Goal: Transaction & Acquisition: Purchase product/service

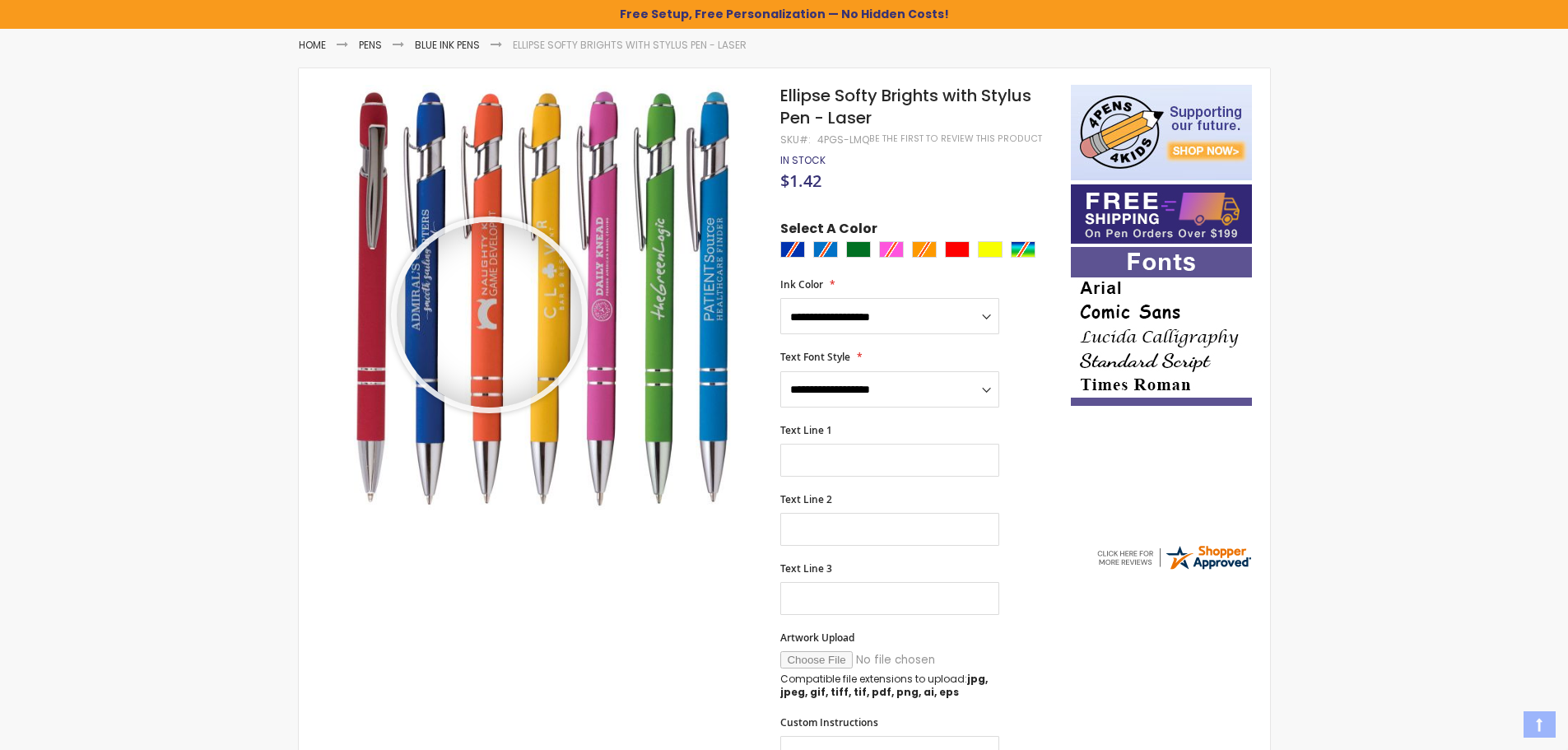
scroll to position [247, 0]
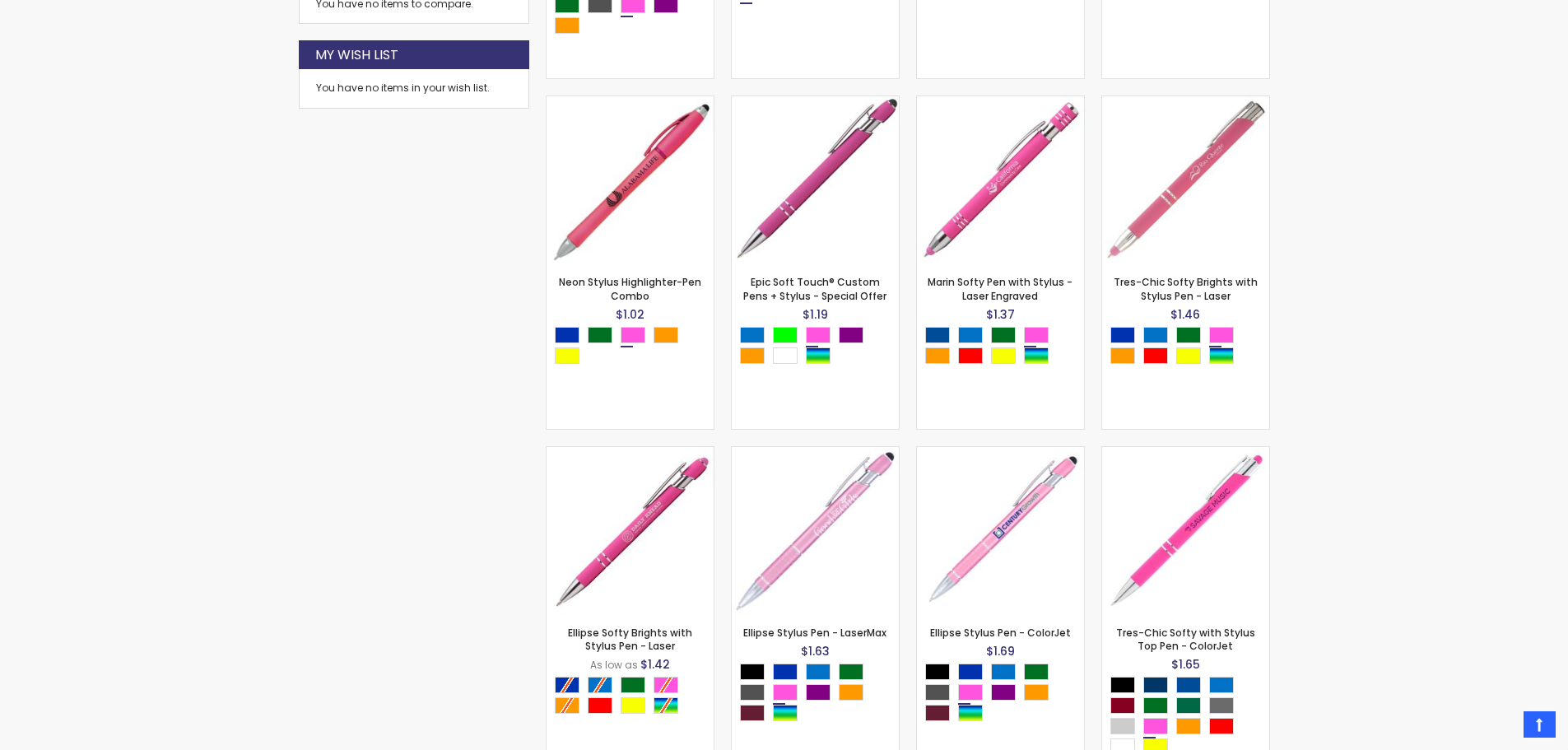
scroll to position [1154, 0]
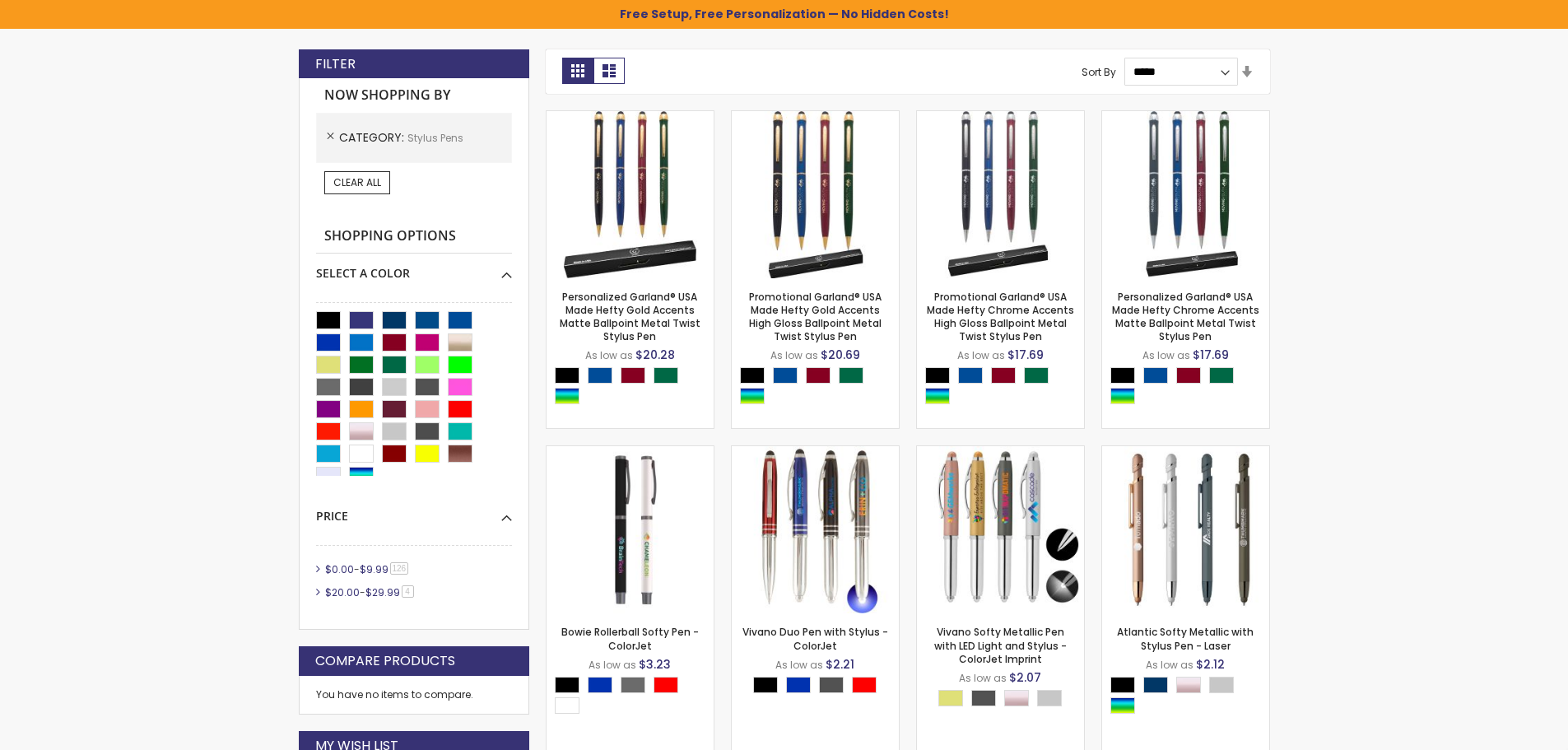
scroll to position [439, 0]
